Goal: Complete application form

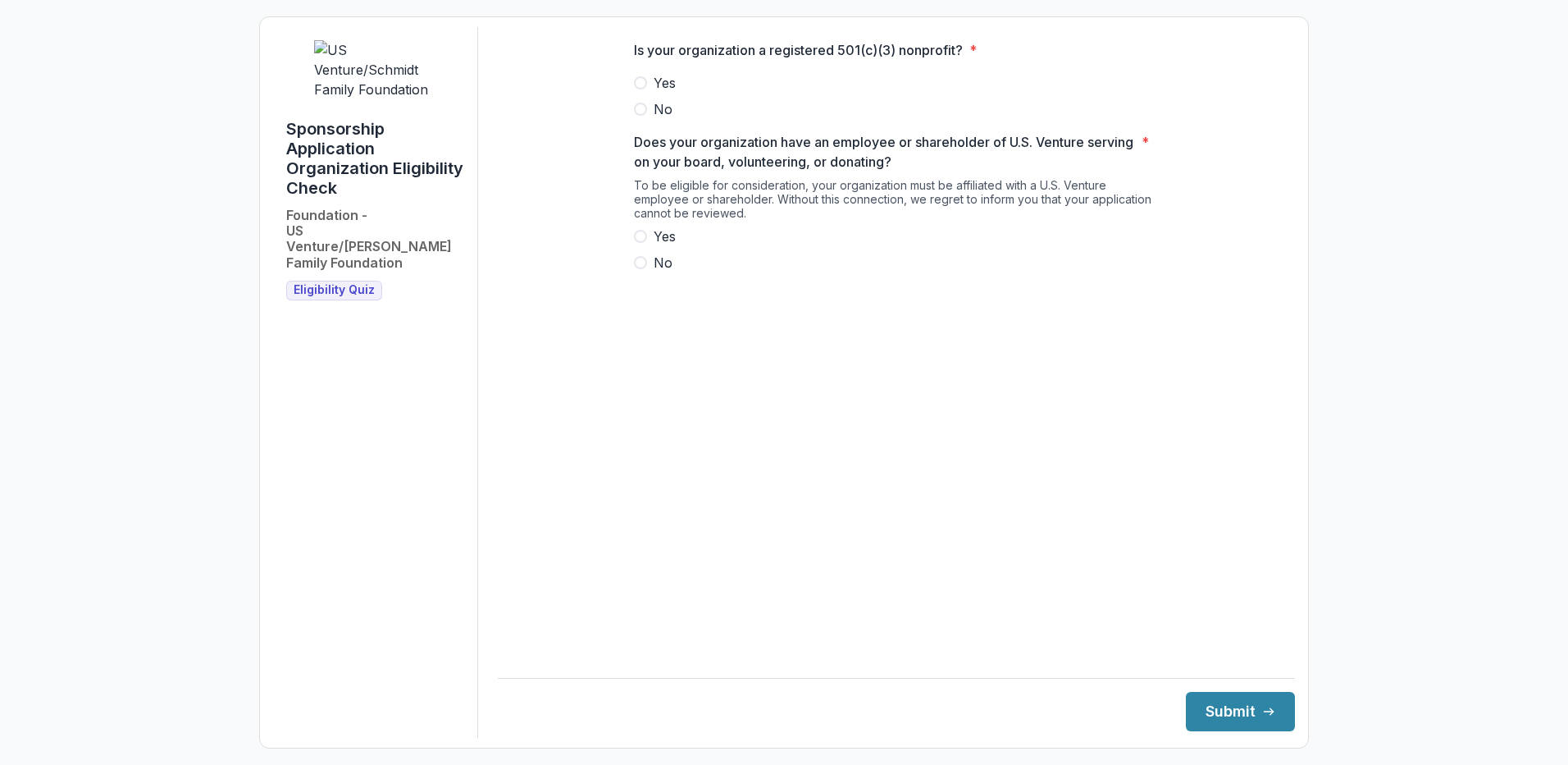
click at [639, 90] on span at bounding box center [640, 82] width 13 height 13
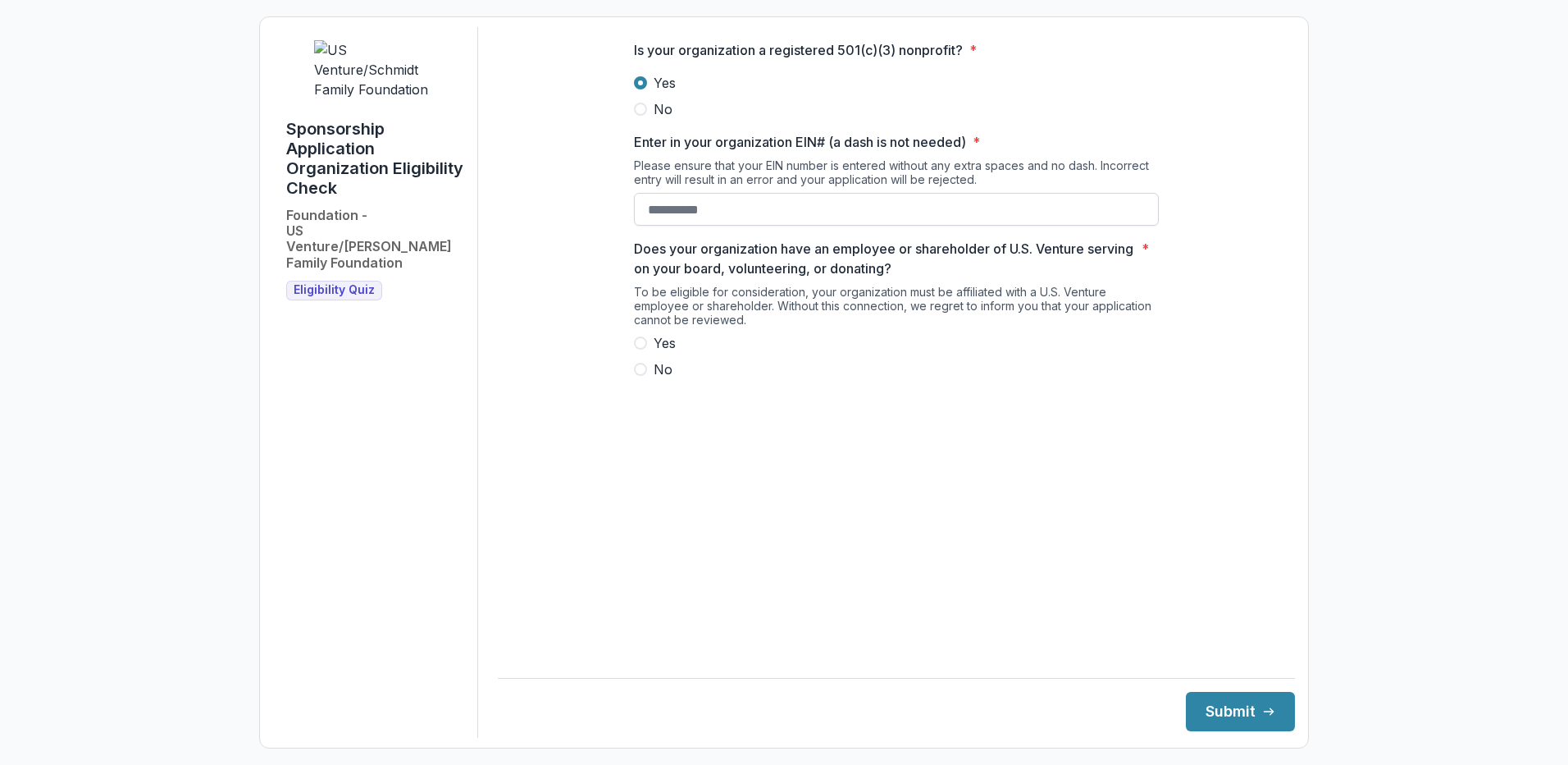
click at [704, 221] on input "Enter in your organization EIN# (a dash is not needed) *" at bounding box center [896, 209] width 524 height 33
type input "**********"
click at [645, 376] on span at bounding box center [640, 369] width 13 height 13
drag, startPoint x: 1215, startPoint y: 691, endPoint x: 1216, endPoint y: 702, distance: 11.0
click at [1216, 691] on footer "Submit" at bounding box center [896, 704] width 797 height 53
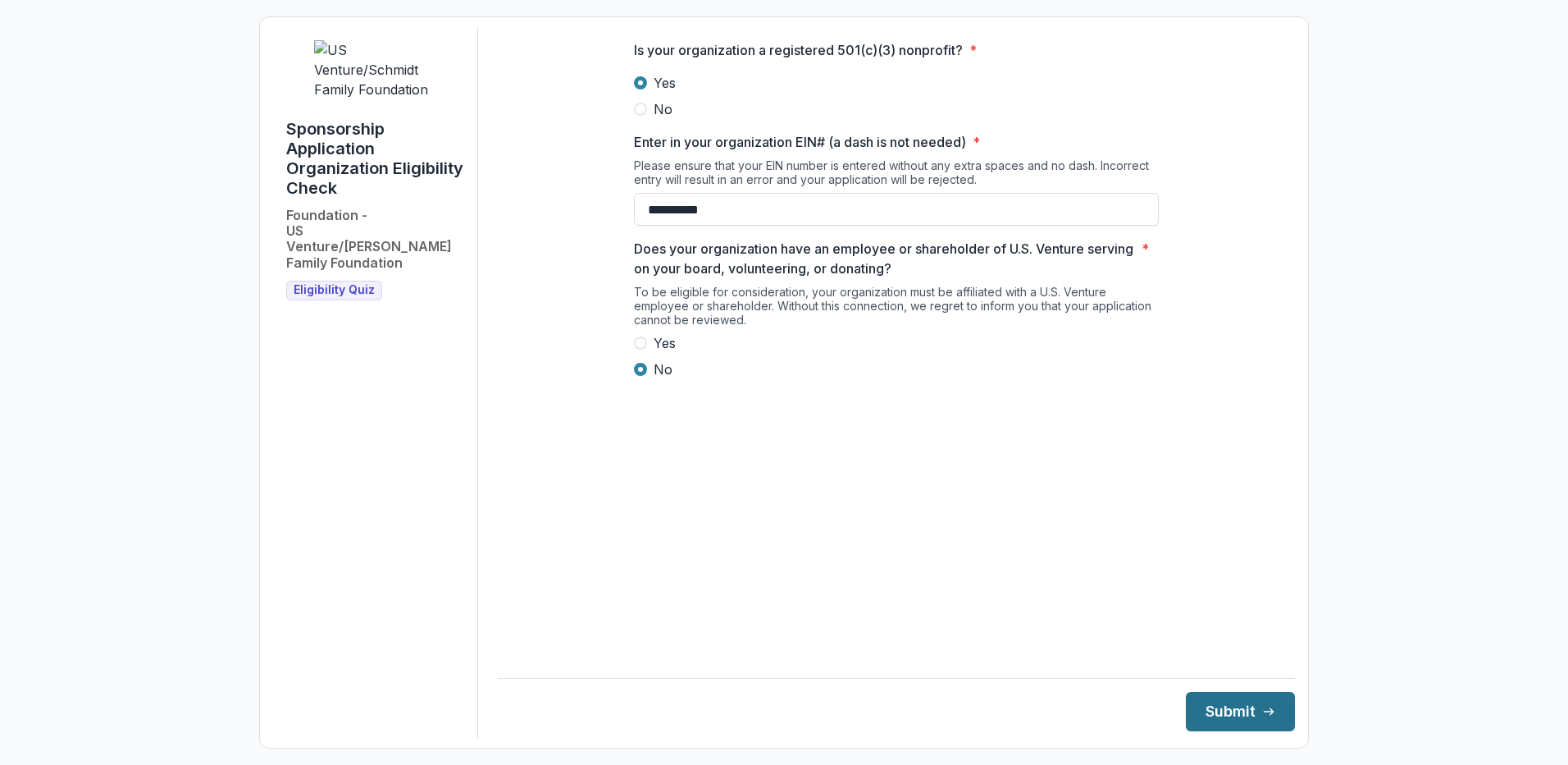
click at [1216, 703] on button "Submit" at bounding box center [1240, 711] width 109 height 39
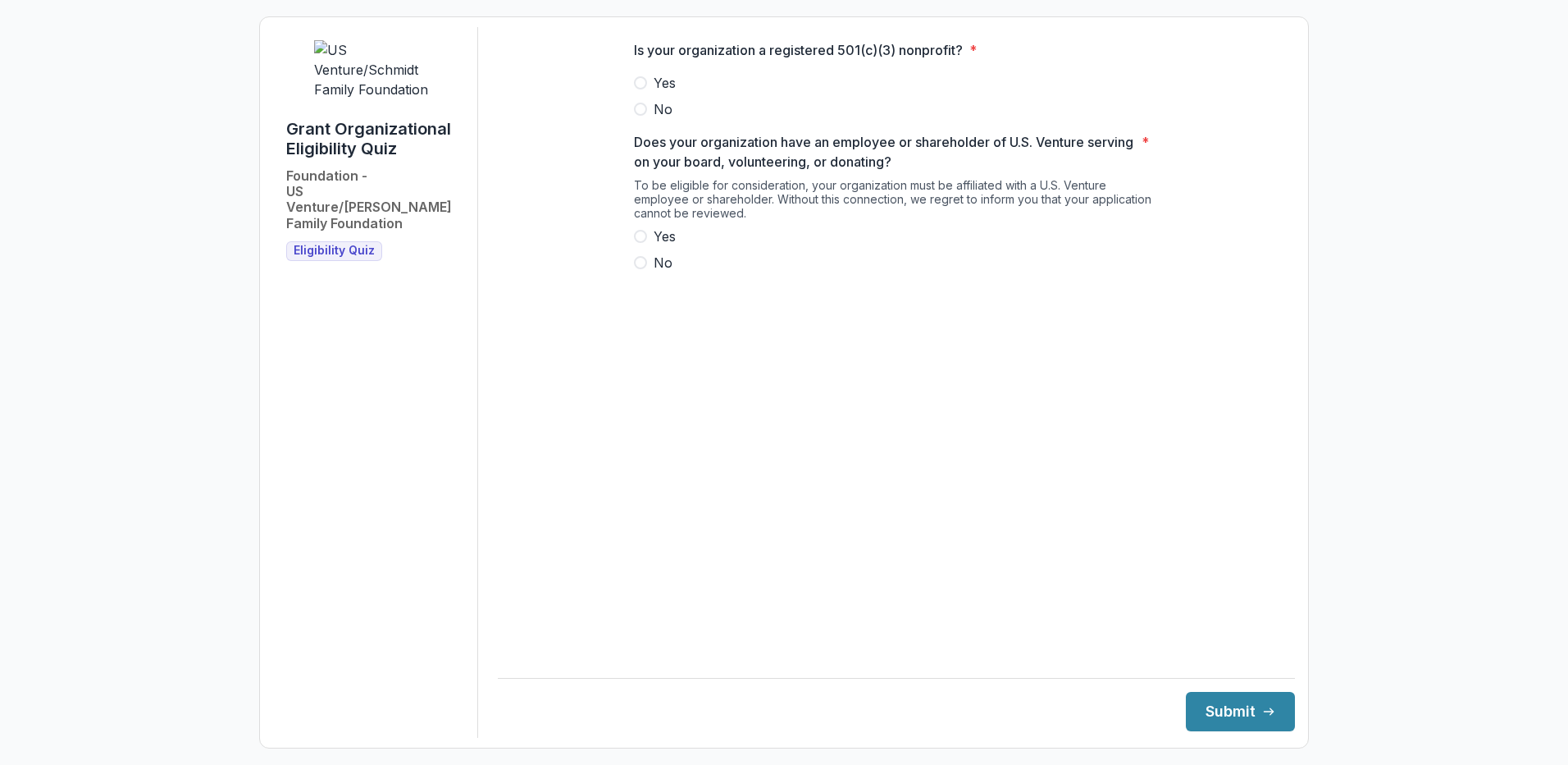
click at [643, 90] on span at bounding box center [640, 82] width 13 height 13
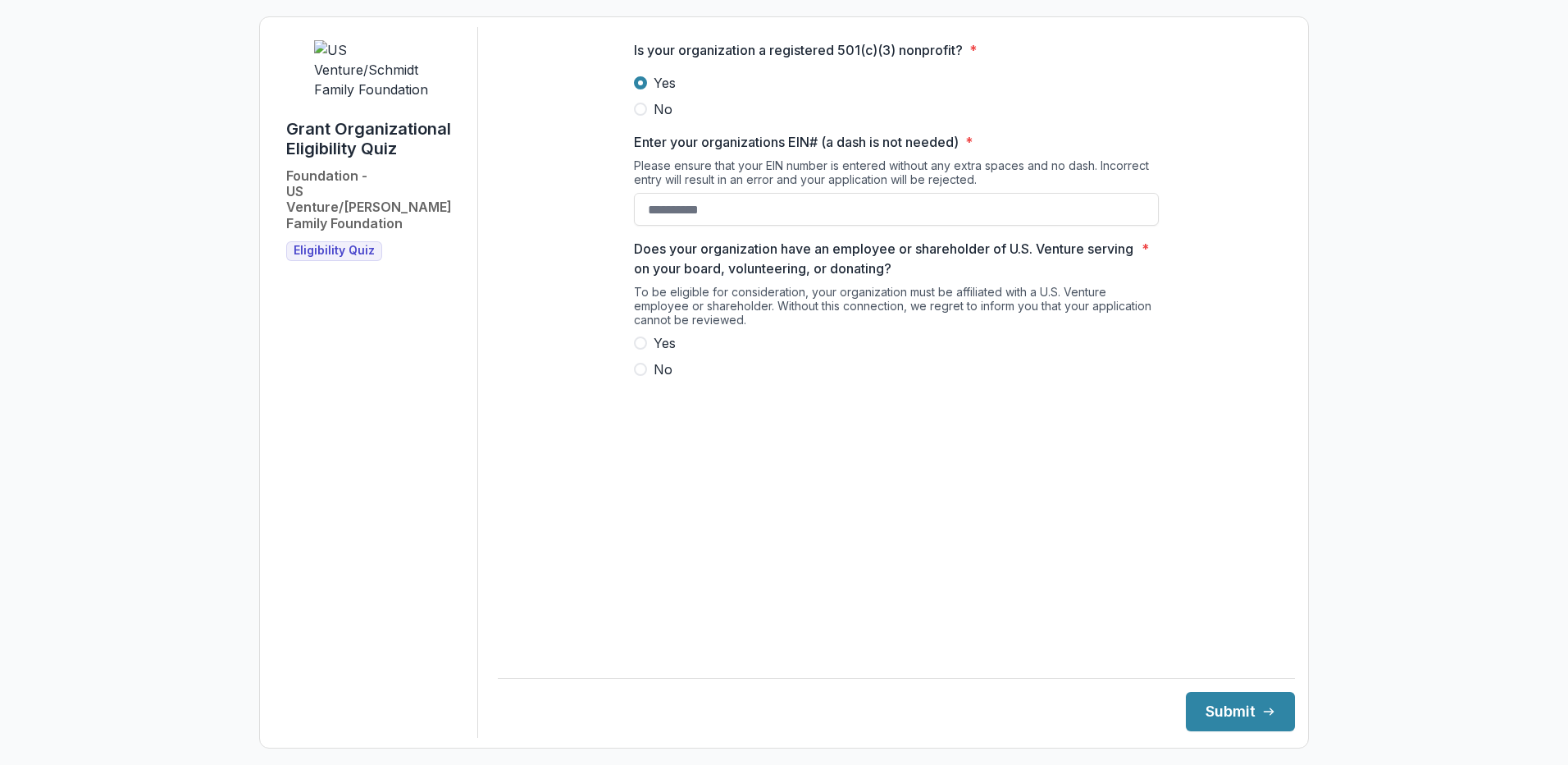
click at [688, 241] on div "Is your organization a registered 501(c)(3) nonprofit? * Yes No Enter your orga…" at bounding box center [896, 216] width 524 height 378
click at [682, 218] on input "Enter your organizations EIN# (a dash is not needed) *" at bounding box center [896, 209] width 524 height 33
type input "**********"
click at [645, 376] on span at bounding box center [640, 369] width 13 height 13
click at [1219, 712] on button "Submit" at bounding box center [1240, 711] width 109 height 39
